Goal: Register for event/course

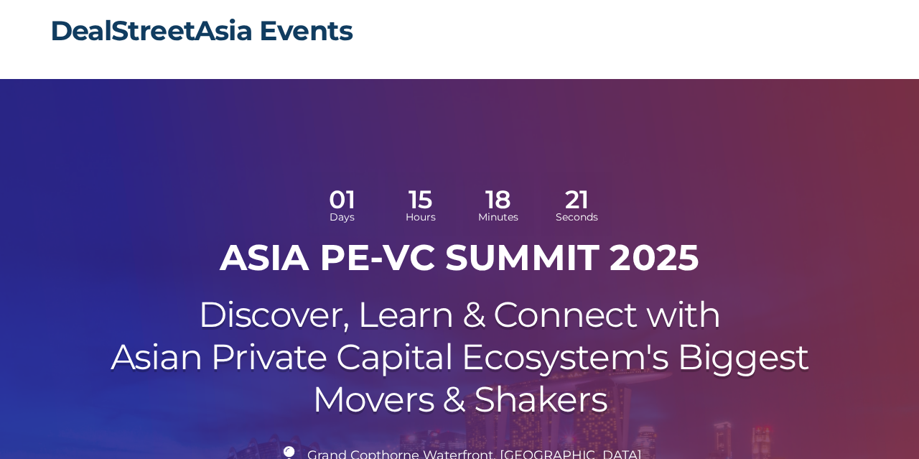
click at [160, 31] on link "DealStreetAsia Events" at bounding box center [201, 31] width 302 height 34
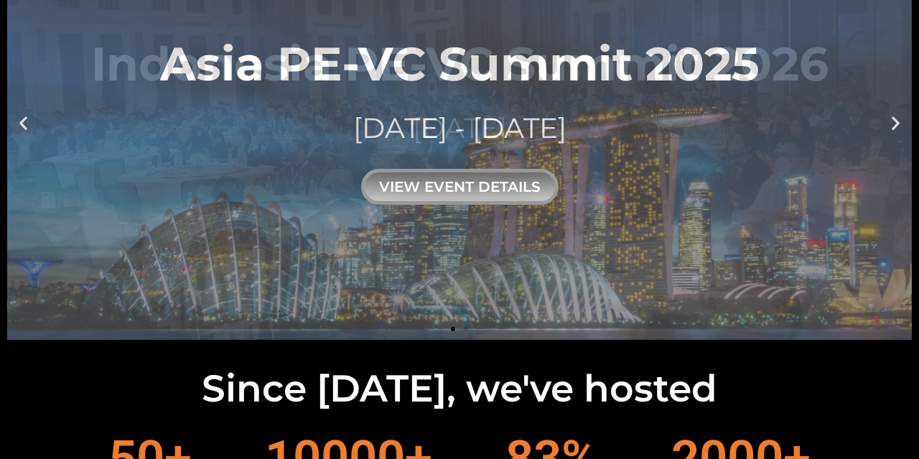
drag, startPoint x: 271, startPoint y: 50, endPoint x: 633, endPoint y: 160, distance: 377.8
click at [633, 160] on div "Asia PE-VC Summit 2025 10 - 11 SEP 2025 view event details" at bounding box center [460, 122] width 600 height 165
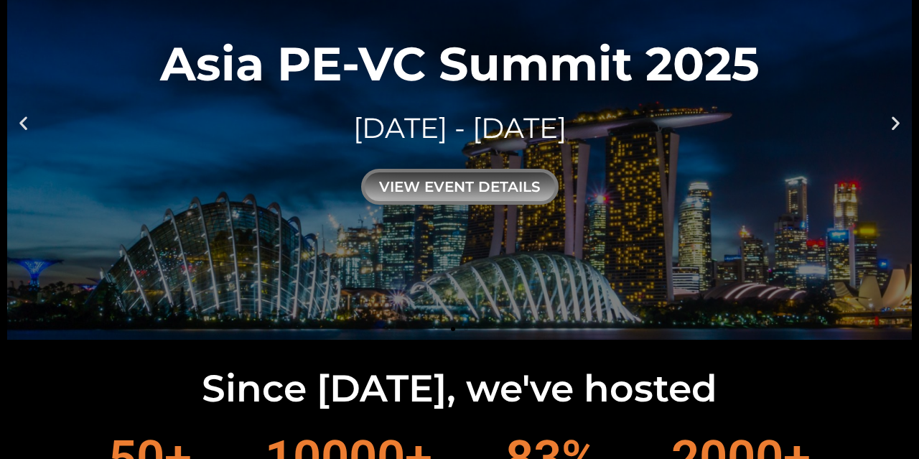
scroll to position [299, 0]
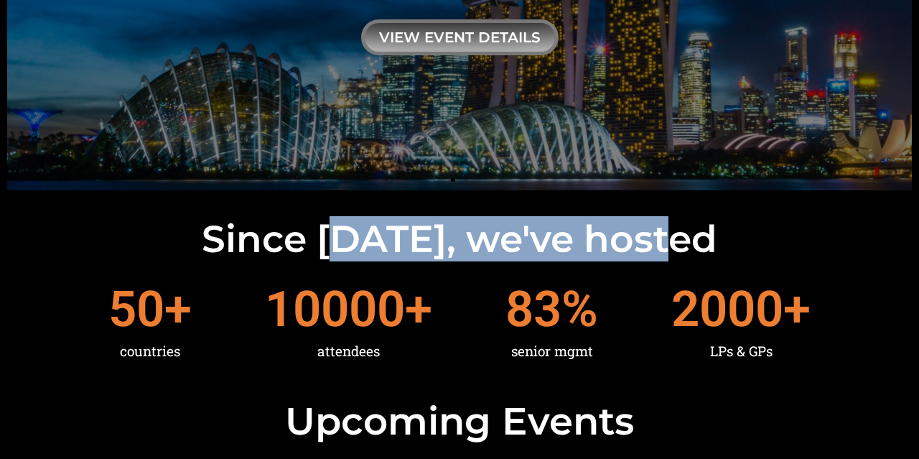
drag, startPoint x: 363, startPoint y: 237, endPoint x: 697, endPoint y: 248, distance: 333.4
click at [697, 248] on h2 "Since 2016, we've hosted" at bounding box center [459, 238] width 905 height 37
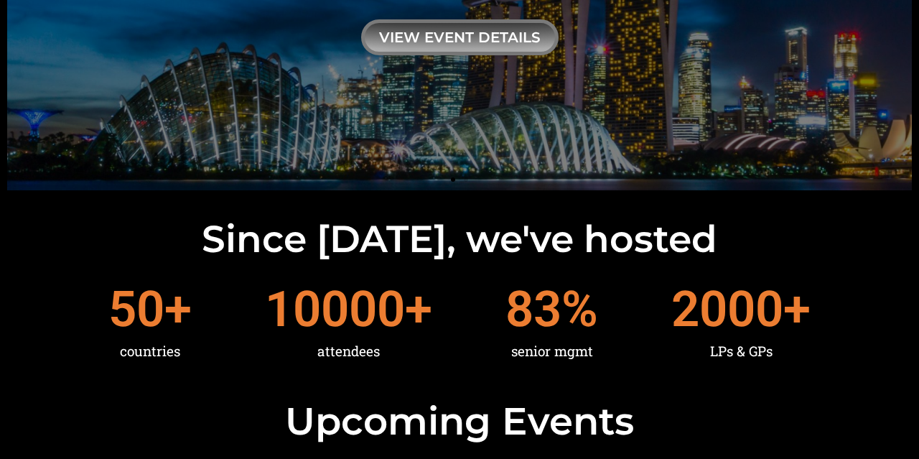
click at [697, 248] on h2 "Since 2016, we've hosted" at bounding box center [459, 238] width 905 height 37
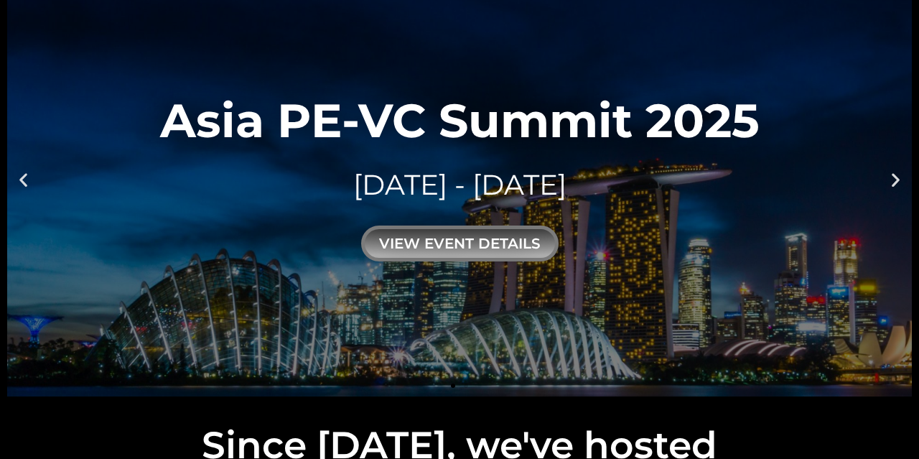
scroll to position [149, 0]
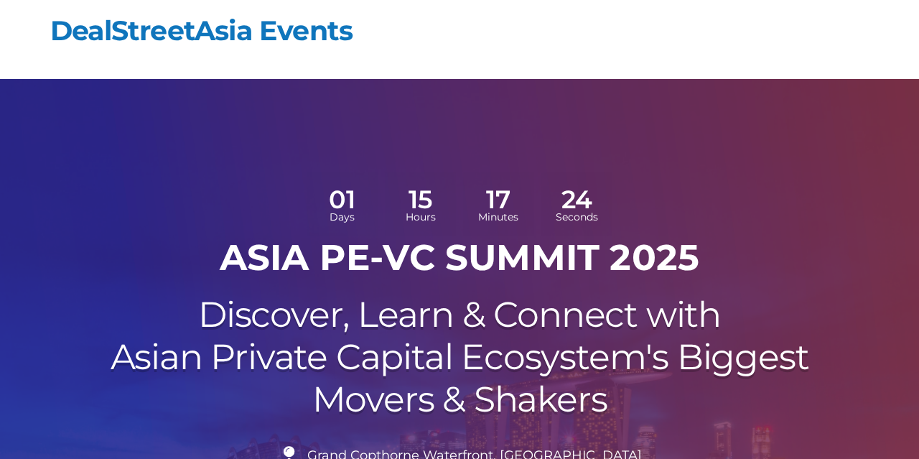
click at [712, 256] on h1 "ASIA PE-VC Summit 2025" at bounding box center [459, 257] width 804 height 43
click at [402, 32] on header "DealStreetAsia Events" at bounding box center [459, 39] width 819 height 79
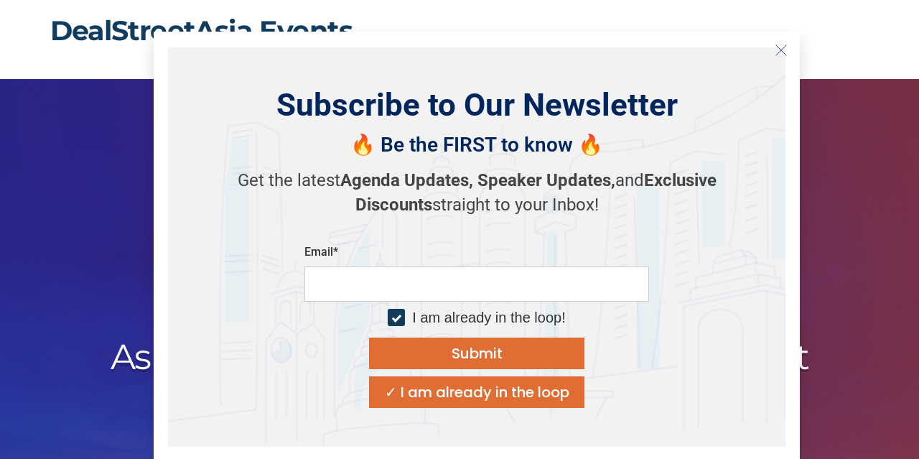
click at [295, 29] on link "DealStreetAsia Events" at bounding box center [201, 31] width 302 height 34
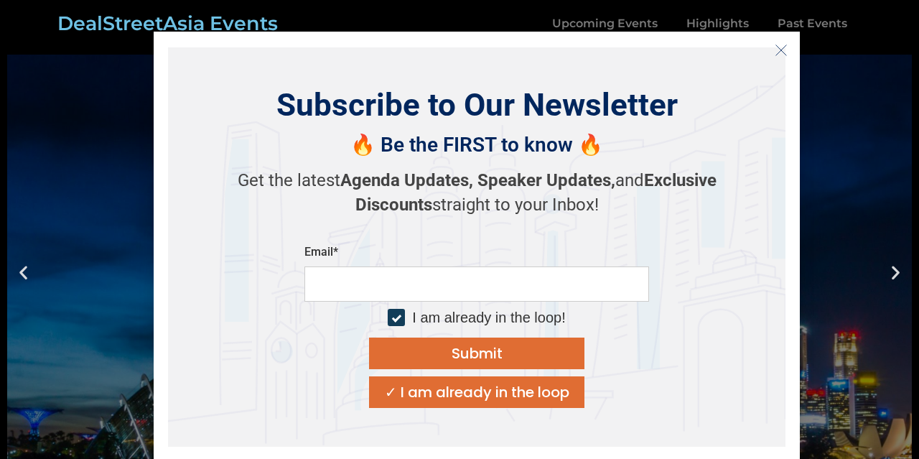
click at [786, 39] on button "Close" at bounding box center [781, 50] width 23 height 23
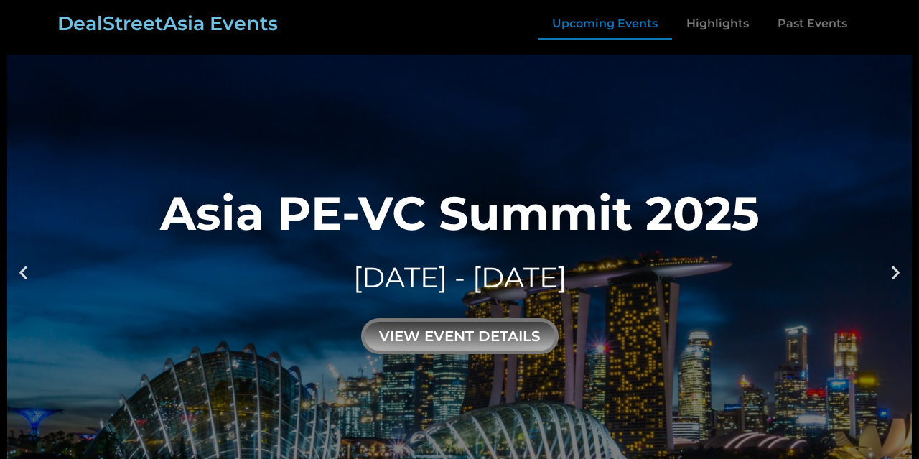
click at [587, 25] on link "Upcoming Events" at bounding box center [605, 23] width 134 height 33
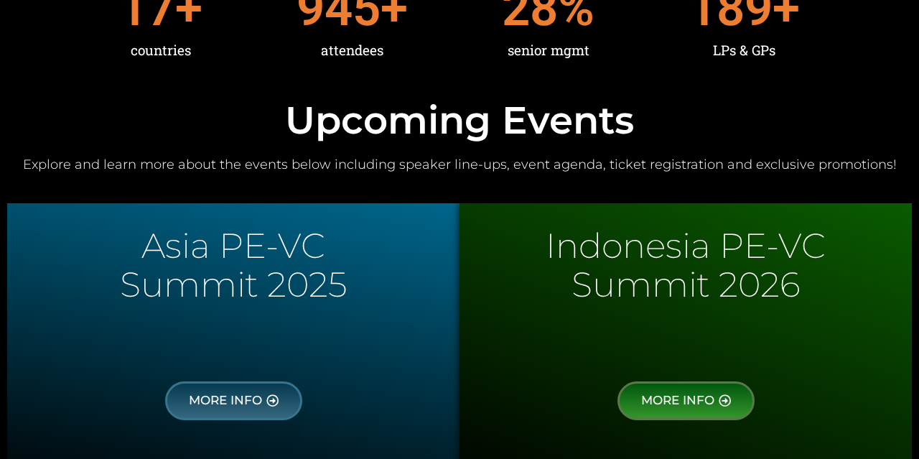
scroll to position [700, 0]
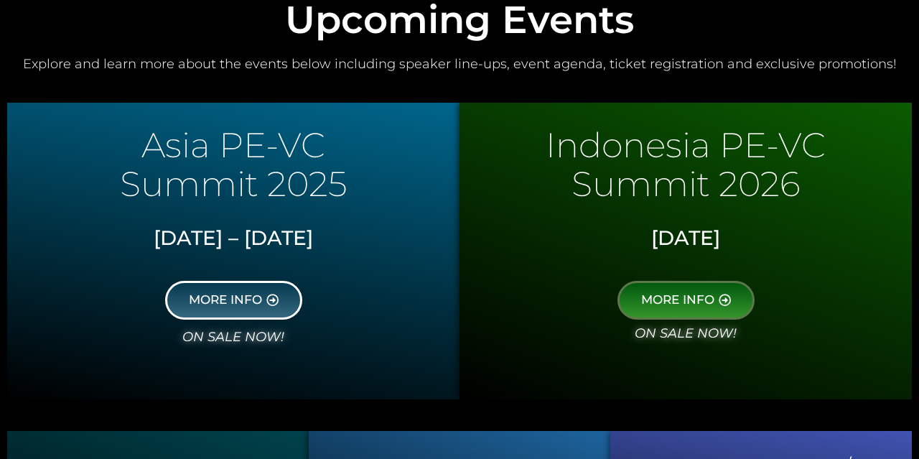
click at [238, 311] on link "MORE INFO" at bounding box center [233, 300] width 137 height 39
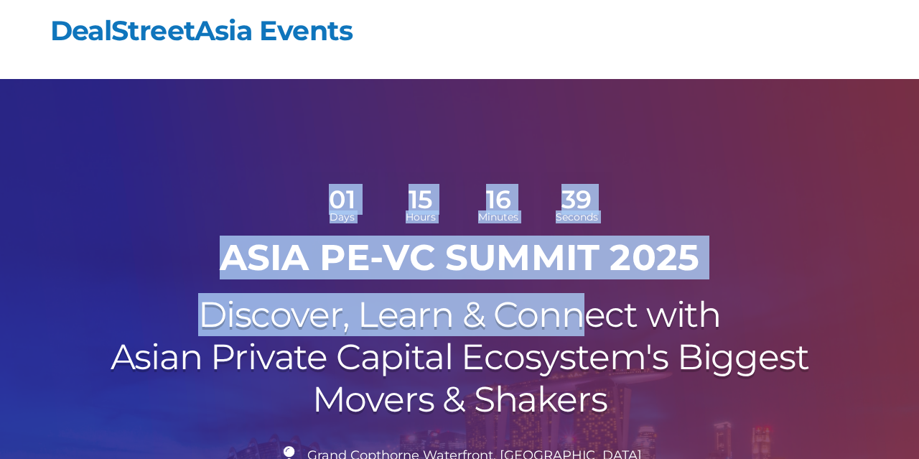
drag, startPoint x: 229, startPoint y: 205, endPoint x: 591, endPoint y: 296, distance: 373.1
click at [591, 302] on div "01 Days 15 Hours 16 Minutes 39 Seconds ASIA PE-VC Summit 2025 Discover, Learn &…" at bounding box center [459, 422] width 819 height 514
click at [536, 324] on h2 "Discover, Learn & Connect with Asian Private Capital Ecosystem's Biggest Movers…" at bounding box center [459, 357] width 804 height 126
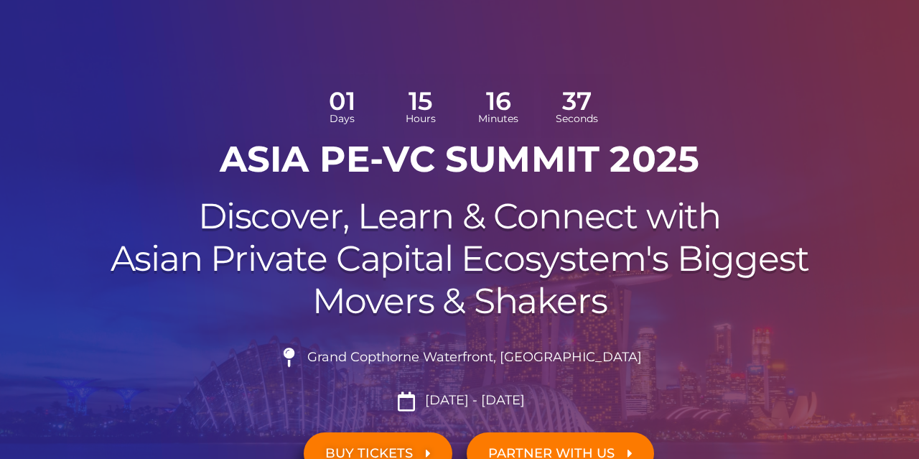
scroll to position [149, 0]
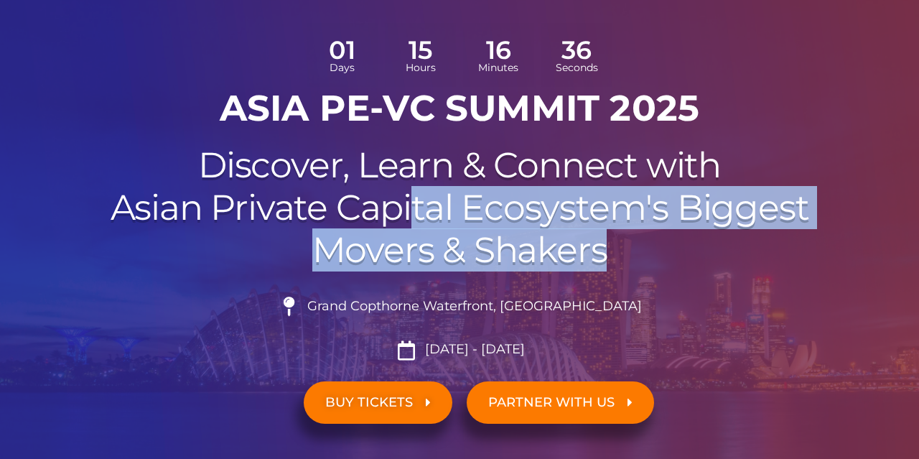
drag, startPoint x: 411, startPoint y: 201, endPoint x: 606, endPoint y: 233, distance: 197.2
click at [606, 233] on h2 "Discover, Learn & Connect with Asian Private Capital Ecosystem's Biggest Movers…" at bounding box center [459, 207] width 804 height 126
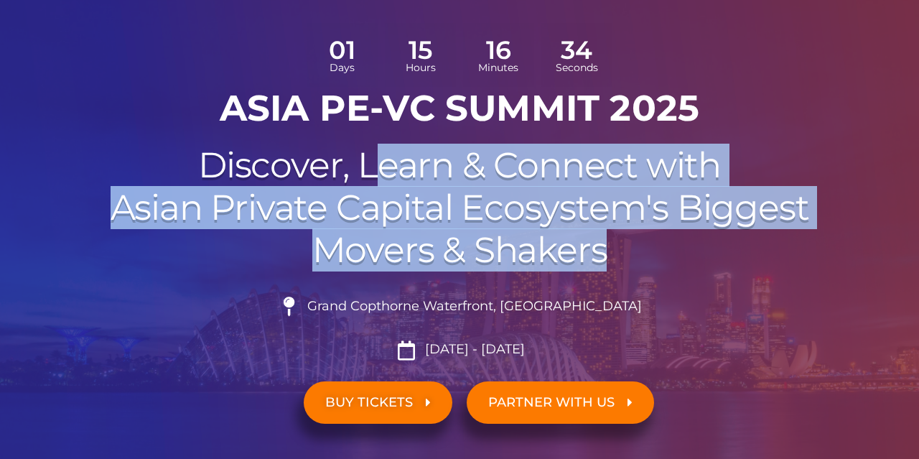
drag, startPoint x: 373, startPoint y: 185, endPoint x: 649, endPoint y: 254, distance: 285.0
click at [649, 254] on h2 "Discover, Learn & Connect with Asian Private Capital Ecosystem's Biggest Movers…" at bounding box center [459, 207] width 804 height 126
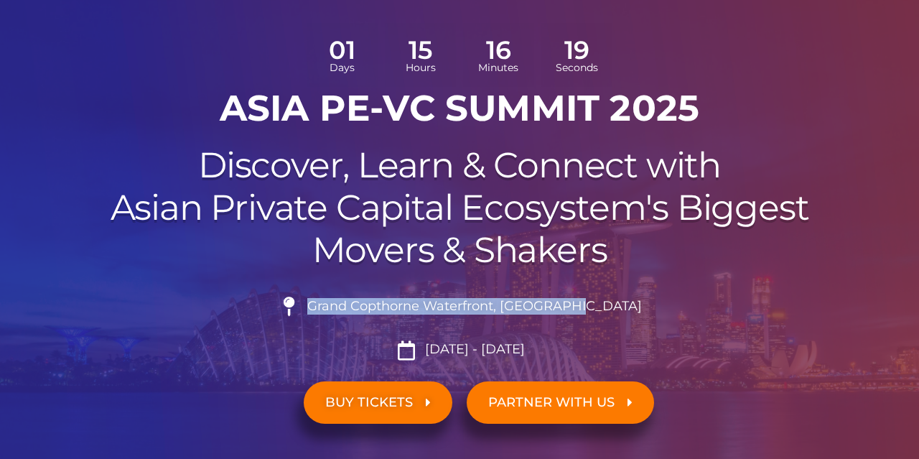
drag, startPoint x: 460, startPoint y: 303, endPoint x: 622, endPoint y: 303, distance: 161.6
click at [622, 303] on li "Grand Copthorne Waterfront, [GEOGRAPHIC_DATA]​" at bounding box center [459, 313] width 804 height 32
copy span "Grand Copthorne Waterfront, [GEOGRAPHIC_DATA]​"
